Goal: Obtain resource: Obtain resource

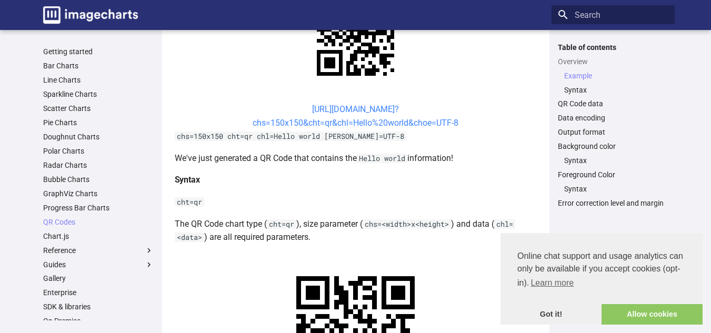
scroll to position [291, 0]
click at [295, 109] on link "[URL][DOMAIN_NAME]? chs=150x150&cht=qr&chl=Hello%20world&choe=UTF-8" at bounding box center [356, 117] width 206 height 24
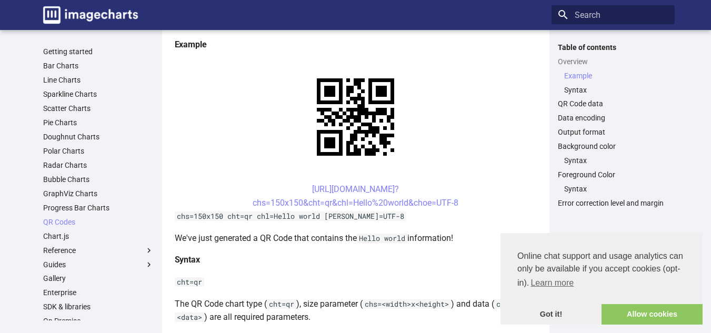
scroll to position [220, 0]
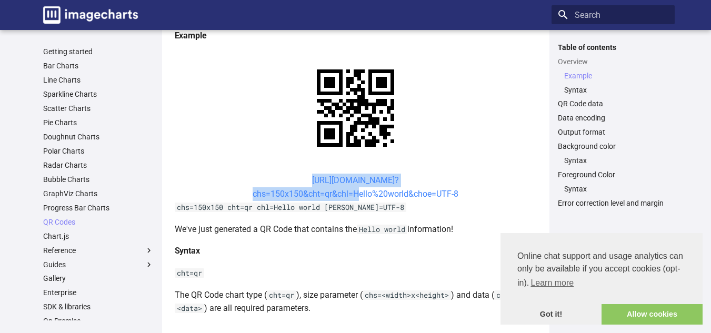
drag, startPoint x: 291, startPoint y: 178, endPoint x: 351, endPoint y: 194, distance: 62.5
click at [351, 194] on center "[URL][DOMAIN_NAME]? chs=150x150&cht=qr&chl=Hello%20world&choe=UTF-8" at bounding box center [356, 187] width 362 height 27
copy link "https://image-charts.com/chart? chs=150x150&cht=qr&chl="
